Goal: Information Seeking & Learning: Find specific fact

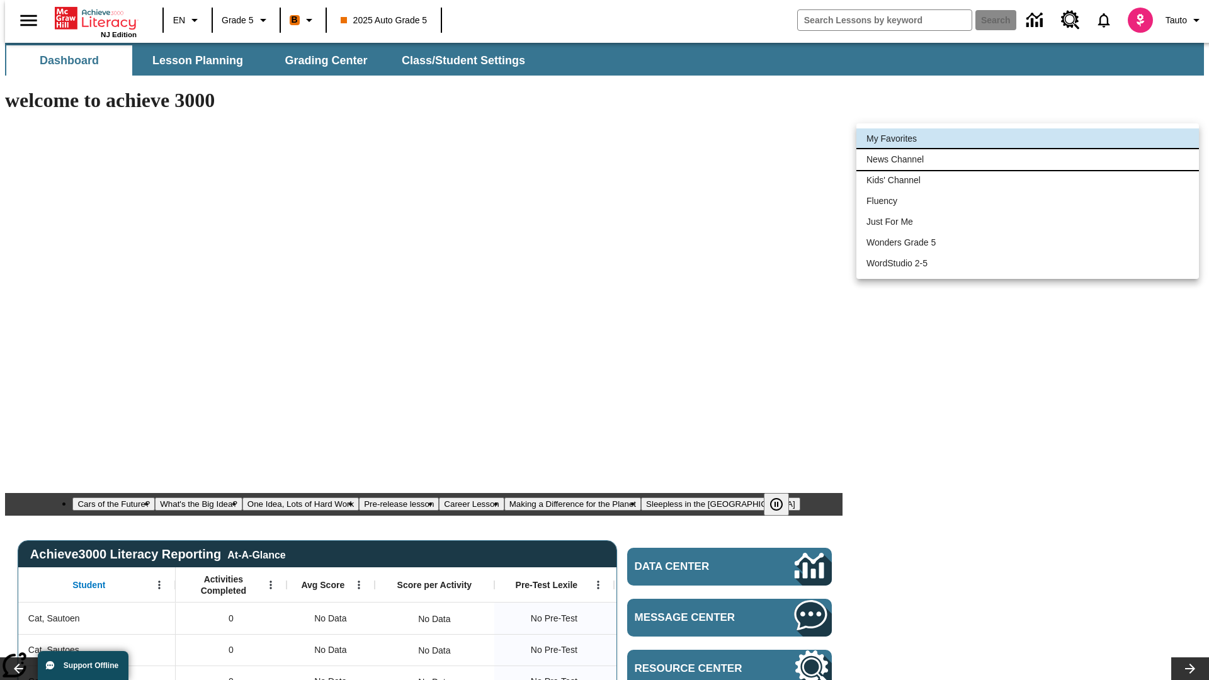
click at [1027, 159] on li "News Channel" at bounding box center [1027, 159] width 342 height 21
type input "120"
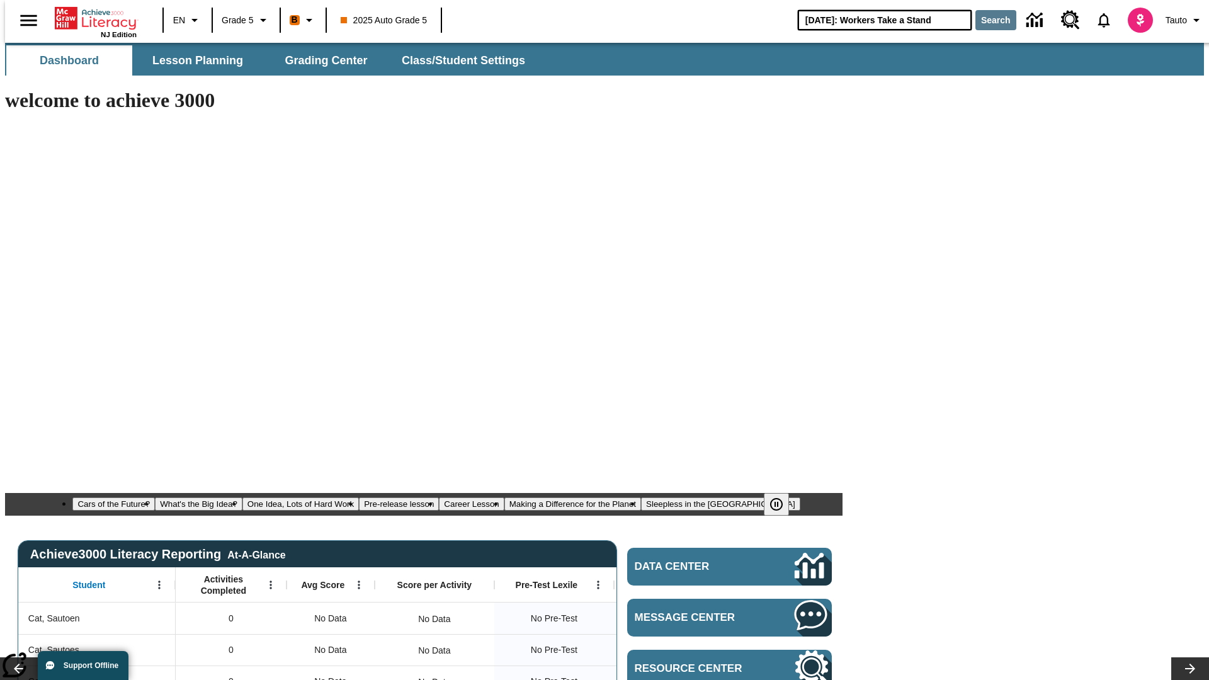
type input "[DATE]: Workers Take a Stand"
click at [988, 20] on button "Search" at bounding box center [995, 20] width 41 height 20
